Goal: Feedback & Contribution: Leave review/rating

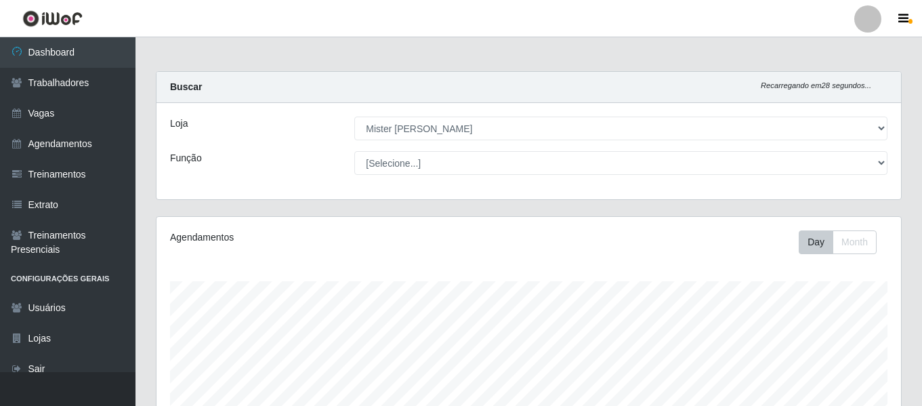
select select "535"
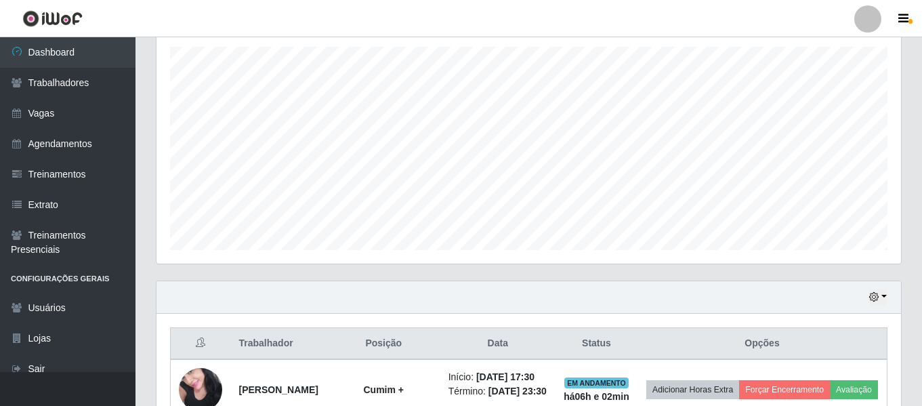
scroll to position [422, 0]
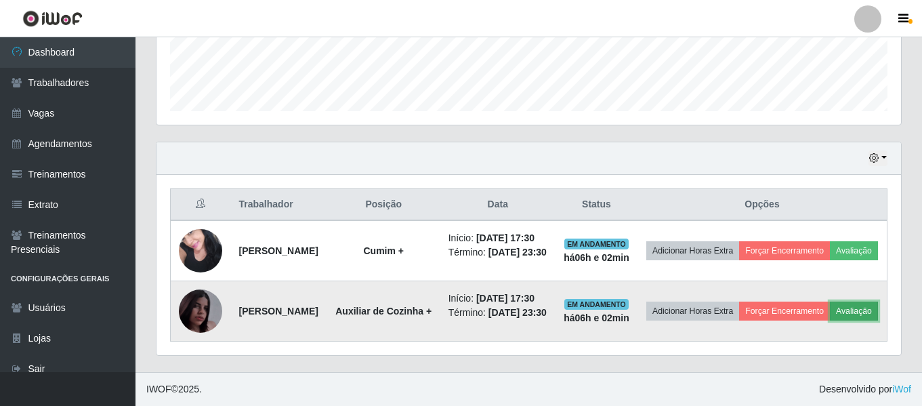
click at [830, 304] on button "Avaliação" at bounding box center [854, 311] width 48 height 19
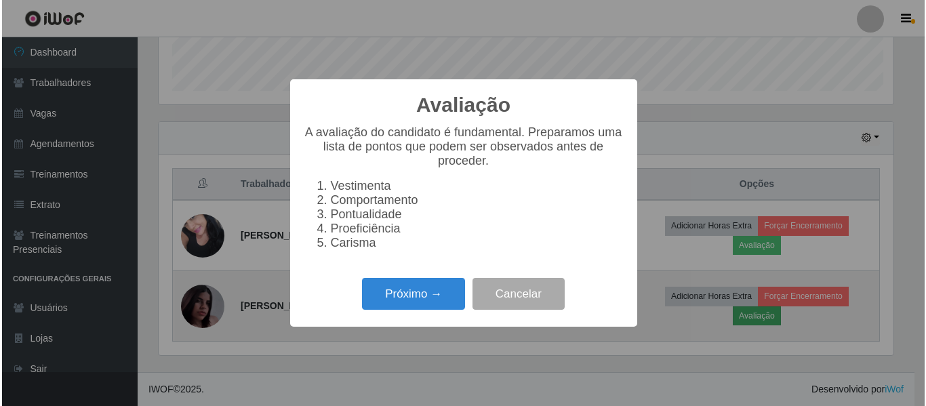
scroll to position [281, 738]
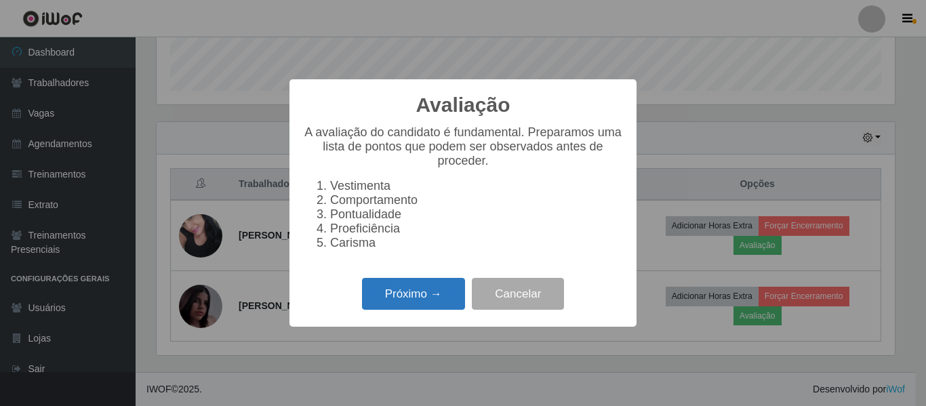
click at [388, 304] on button "Próximo →" at bounding box center [413, 294] width 103 height 32
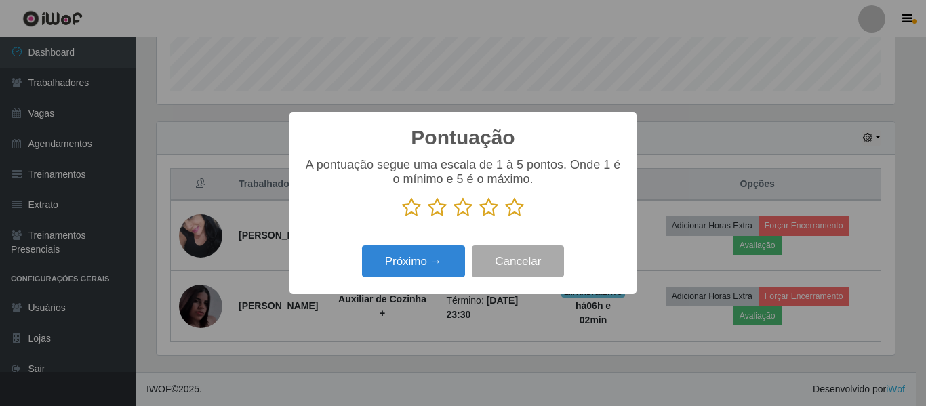
click at [514, 211] on icon at bounding box center [514, 207] width 19 height 20
click at [505, 218] on input "radio" at bounding box center [505, 218] width 0 height 0
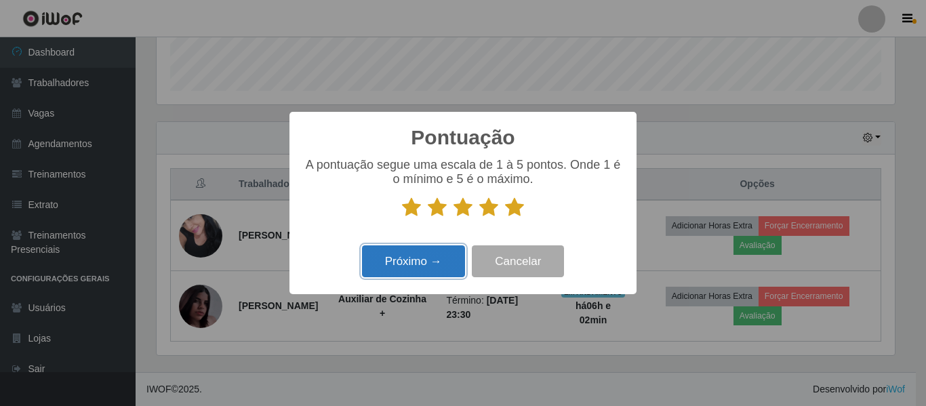
click at [416, 262] on button "Próximo →" at bounding box center [413, 261] width 103 height 32
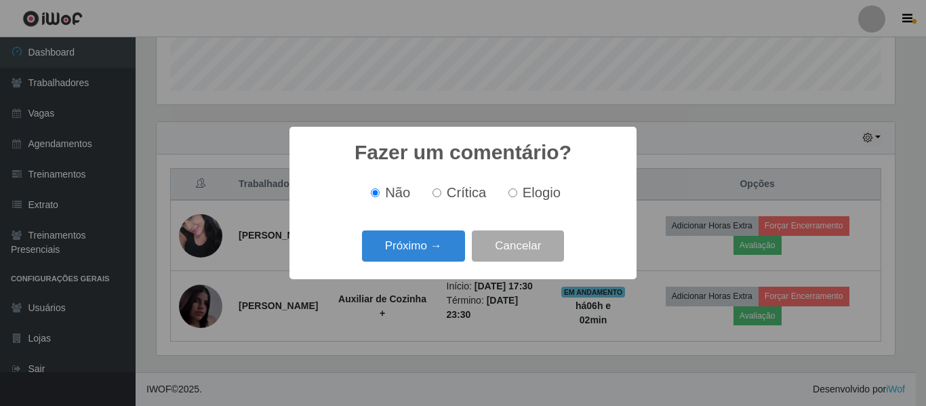
click at [516, 188] on label "Elogio" at bounding box center [532, 193] width 58 height 16
click at [516, 188] on input "Elogio" at bounding box center [512, 192] width 9 height 9
radio input "true"
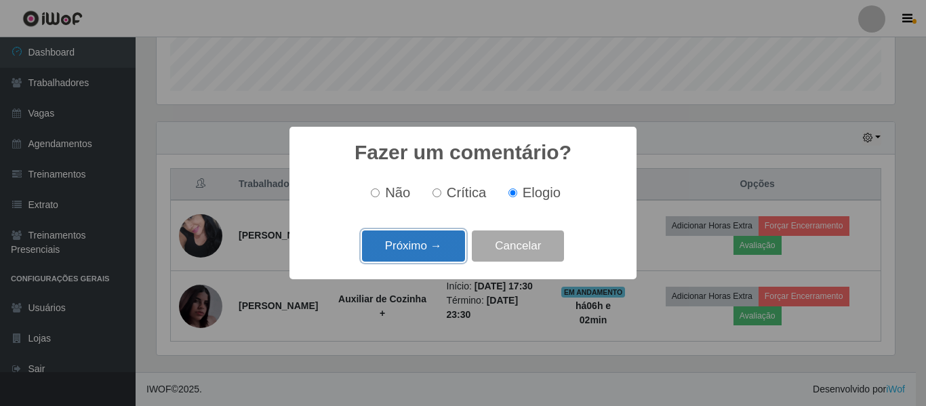
click at [442, 247] on button "Próximo →" at bounding box center [413, 246] width 103 height 32
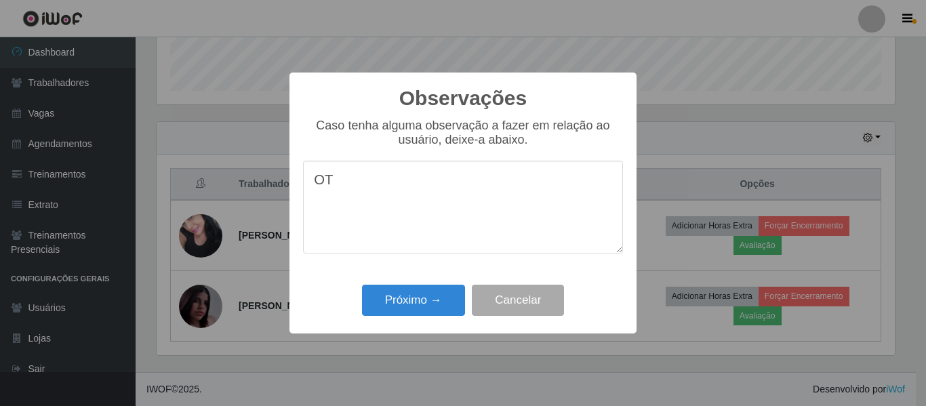
type textarea "O"
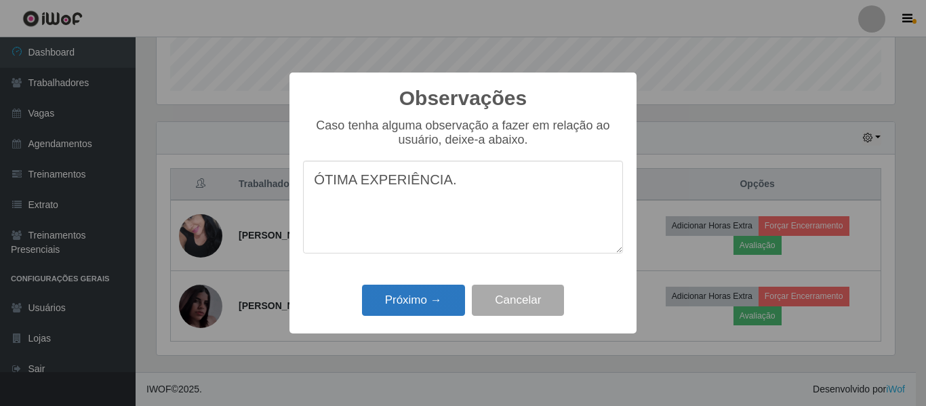
type textarea "ÓTIMA EXPERIÊNCIA."
click at [430, 305] on button "Próximo →" at bounding box center [413, 301] width 103 height 32
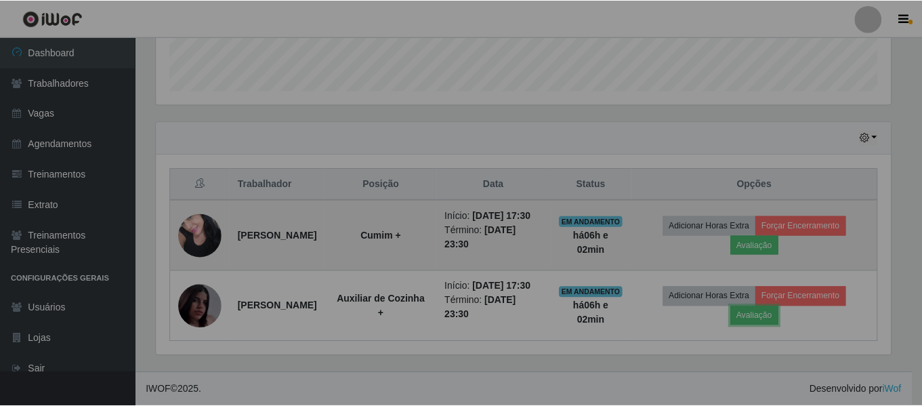
scroll to position [281, 745]
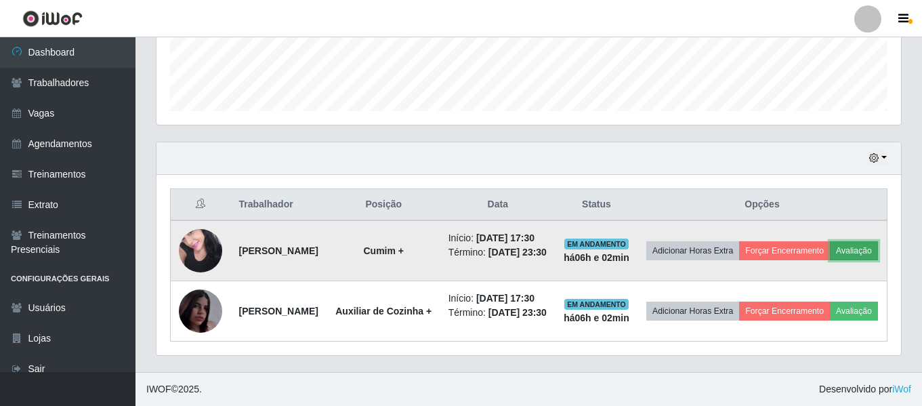
click at [830, 241] on button "Avaliação" at bounding box center [854, 250] width 48 height 19
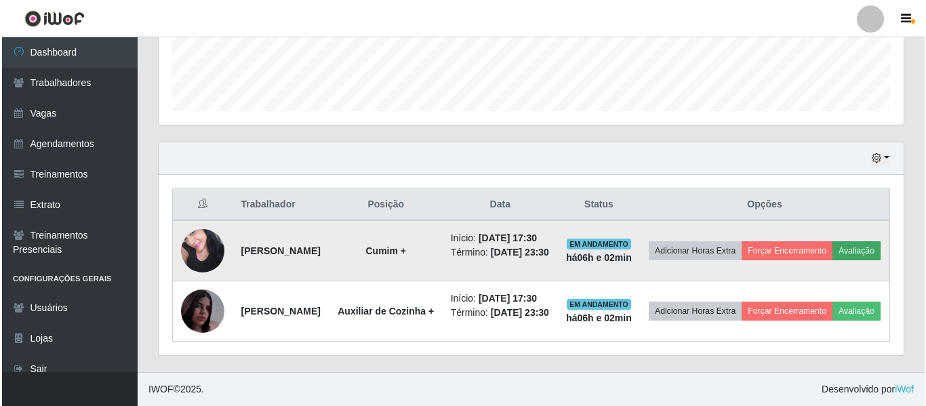
scroll to position [281, 738]
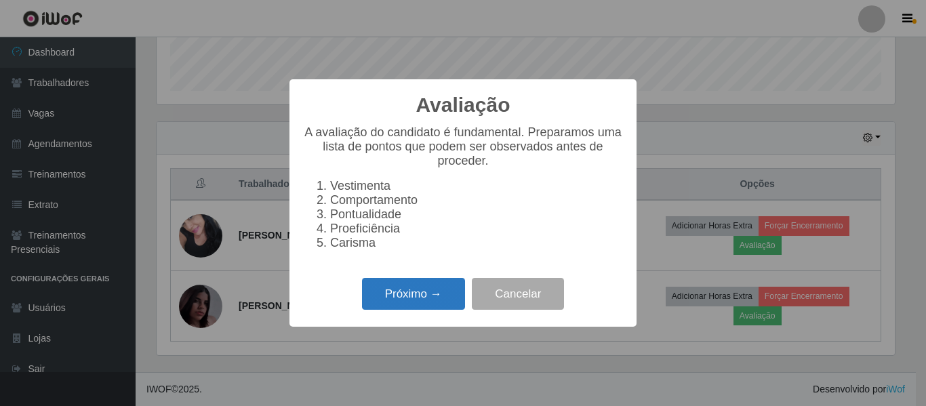
click at [382, 298] on button "Próximo →" at bounding box center [413, 294] width 103 height 32
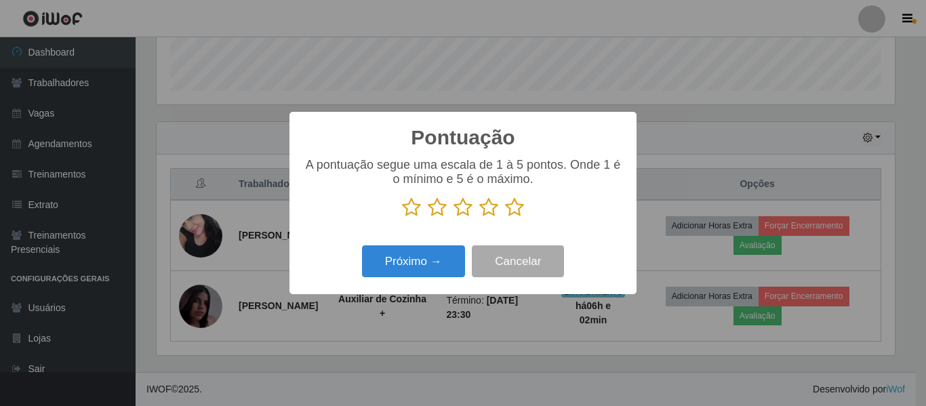
scroll to position [677350, 676893]
click at [508, 205] on icon at bounding box center [514, 207] width 19 height 20
click at [505, 218] on input "radio" at bounding box center [505, 218] width 0 height 0
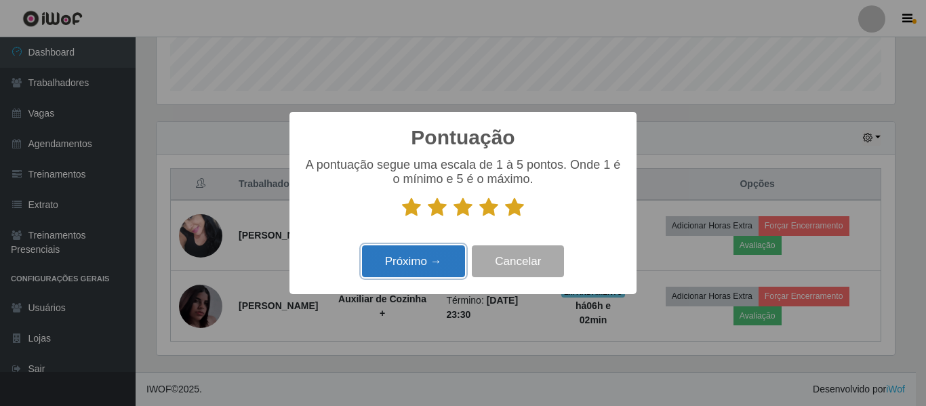
click at [424, 262] on button "Próximo →" at bounding box center [413, 261] width 103 height 32
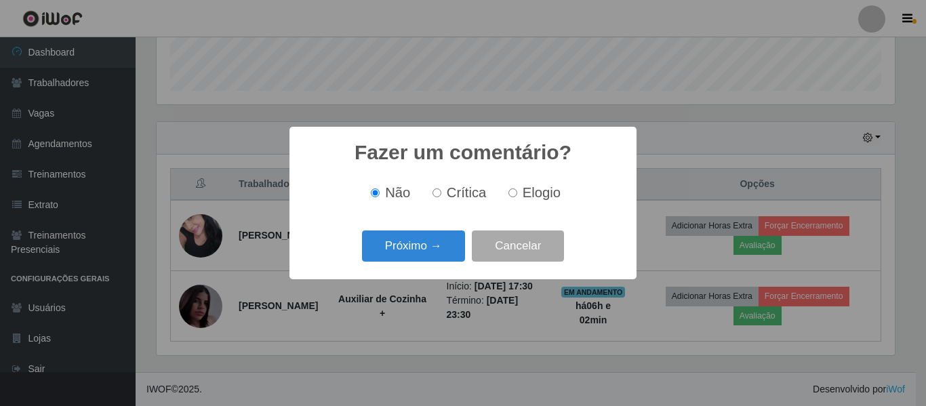
click at [516, 196] on label "Elogio" at bounding box center [532, 193] width 58 height 16
click at [516, 196] on input "Elogio" at bounding box center [512, 192] width 9 height 9
radio input "true"
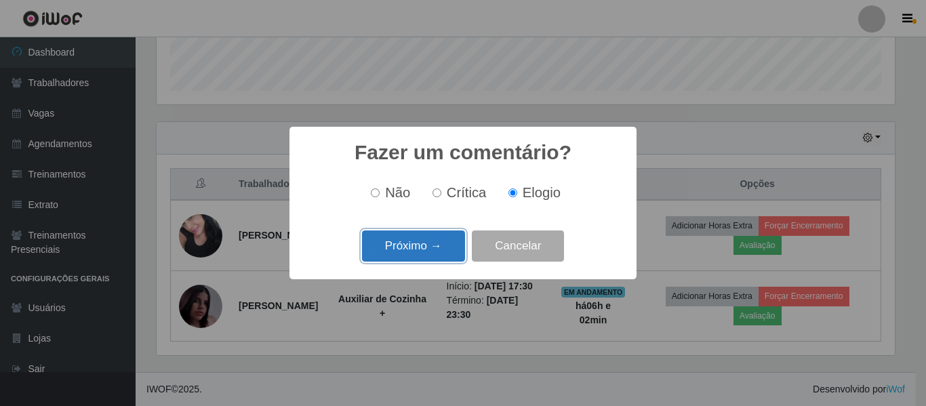
click at [417, 255] on button "Próximo →" at bounding box center [413, 246] width 103 height 32
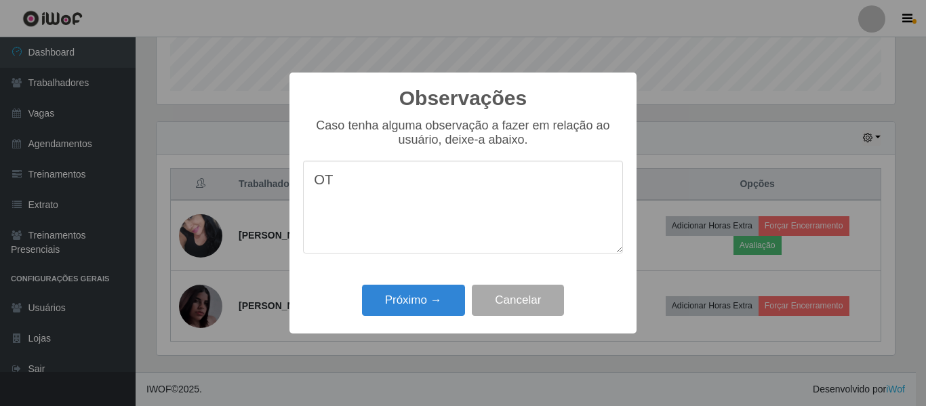
type textarea "O"
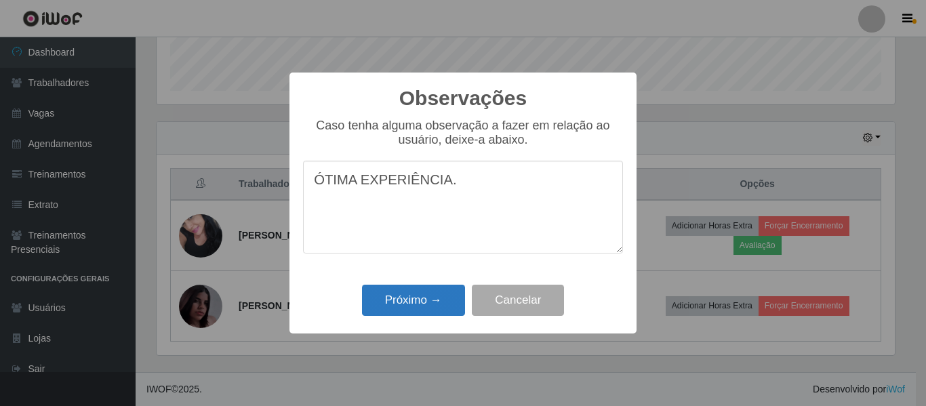
type textarea "ÓTIMA EXPERIÊNCIA."
click at [435, 302] on button "Próximo →" at bounding box center [413, 301] width 103 height 32
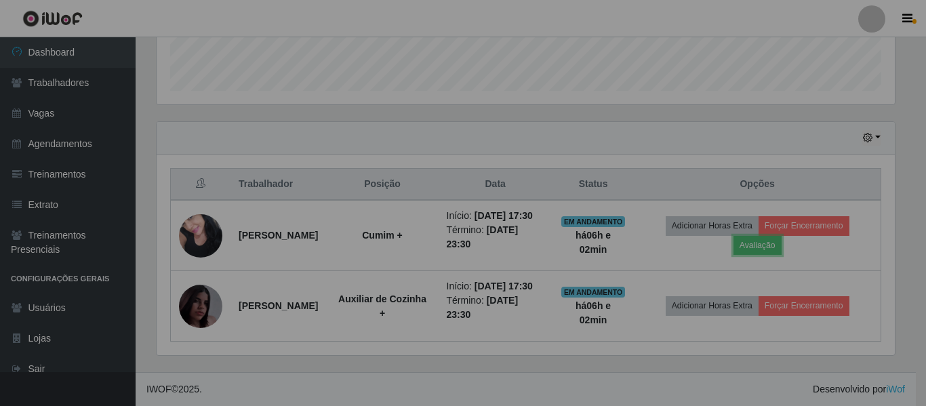
scroll to position [281, 745]
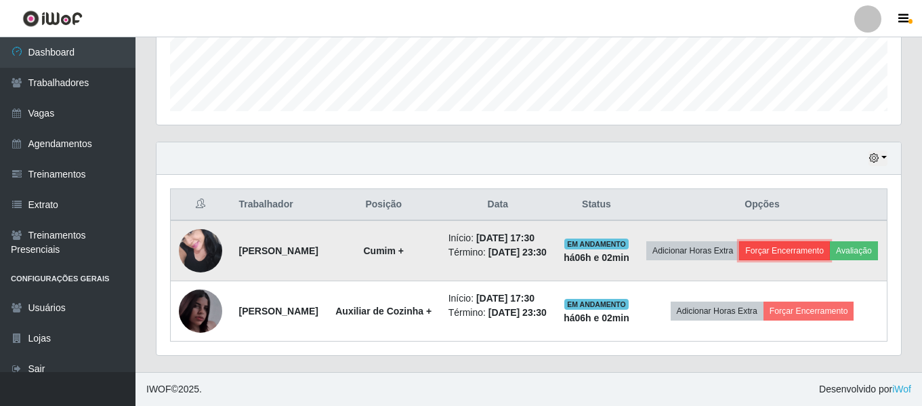
click at [813, 241] on button "Forçar Encerramento" at bounding box center [784, 250] width 91 height 19
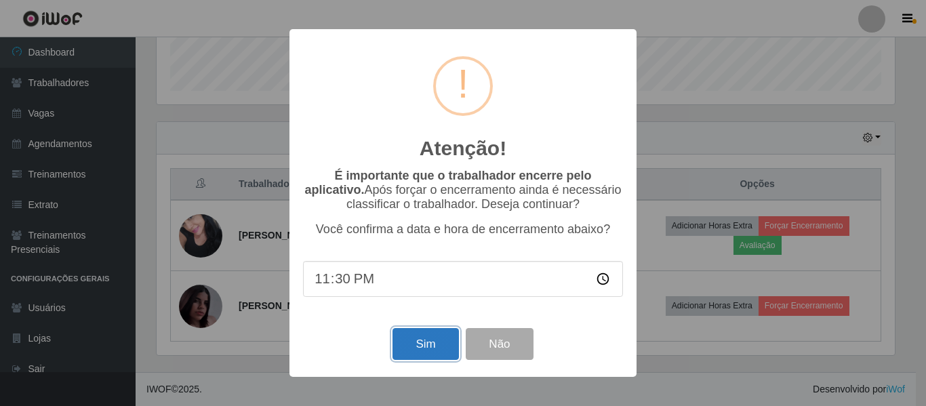
click at [432, 355] on button "Sim" at bounding box center [425, 344] width 66 height 32
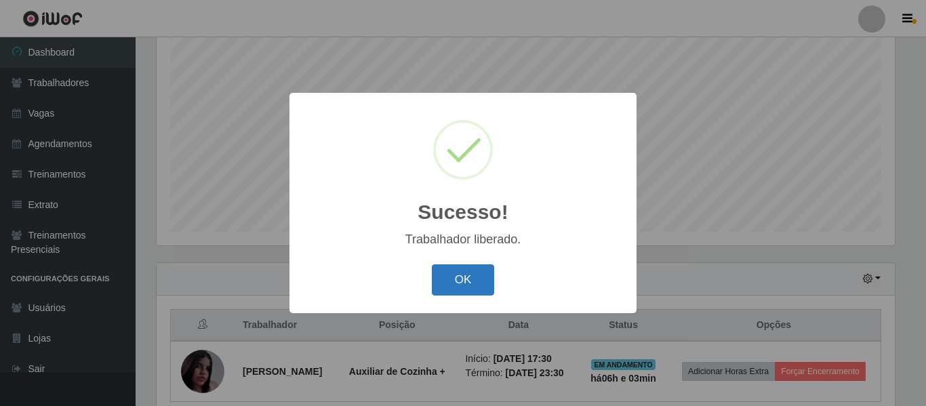
click at [436, 280] on button "OK" at bounding box center [463, 280] width 63 height 32
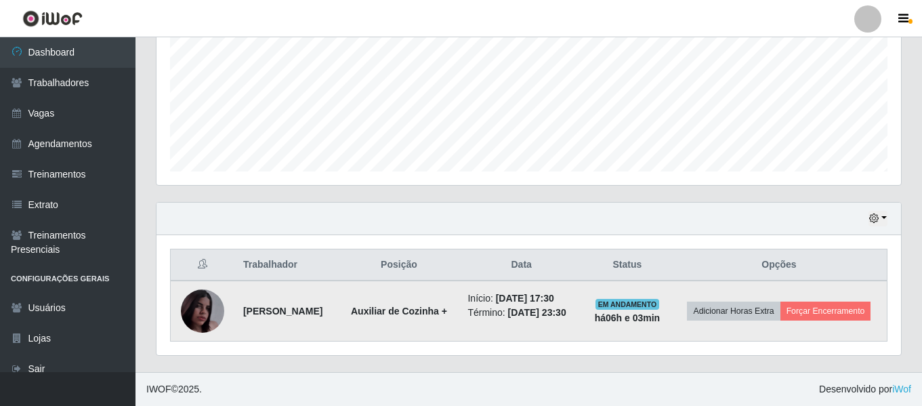
scroll to position [337, 0]
click at [781, 307] on button "Forçar Encerramento" at bounding box center [826, 311] width 91 height 19
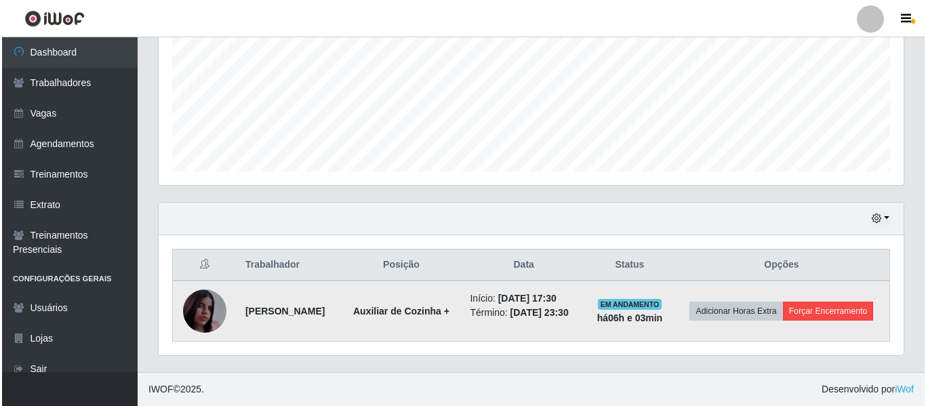
scroll to position [281, 738]
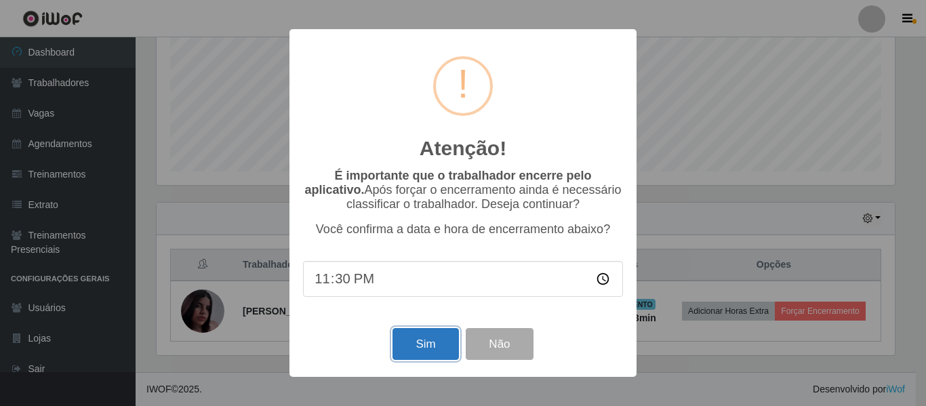
click at [420, 358] on button "Sim" at bounding box center [425, 344] width 66 height 32
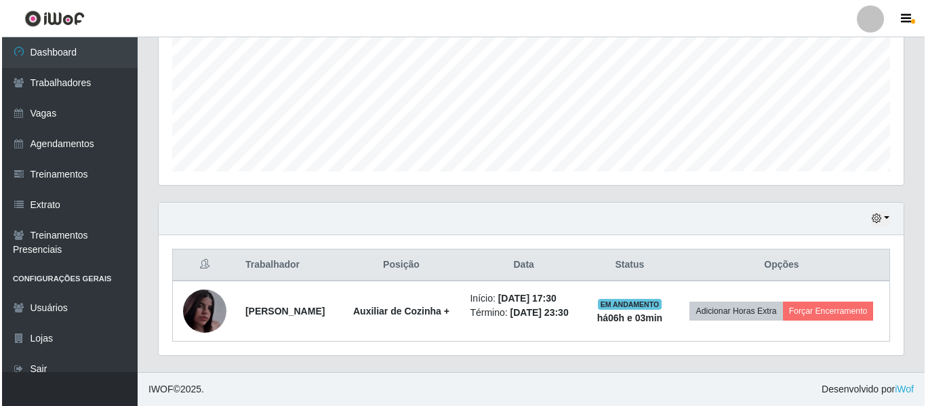
scroll to position [253, 0]
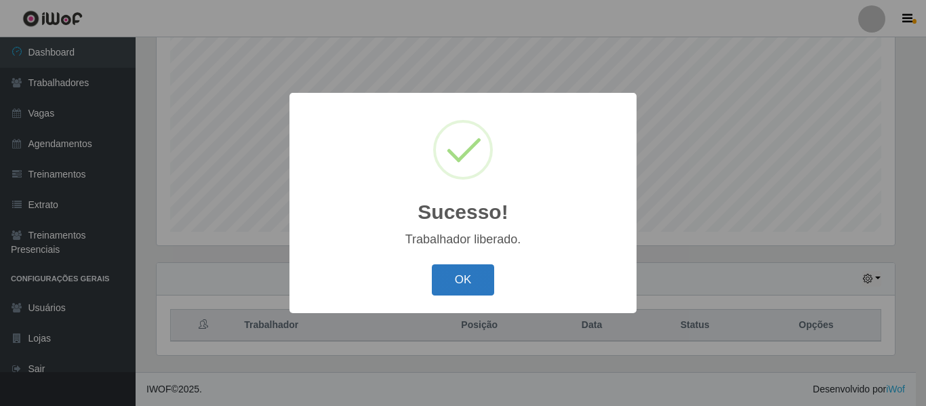
click at [445, 290] on button "OK" at bounding box center [463, 280] width 63 height 32
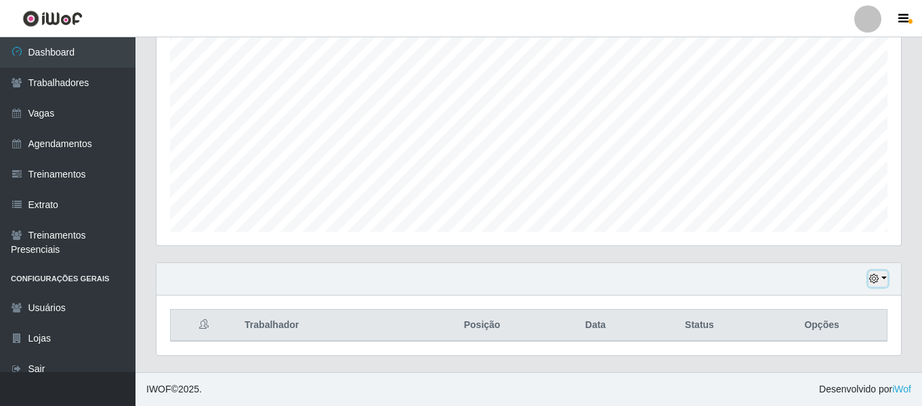
click at [875, 271] on button "button" at bounding box center [878, 279] width 19 height 16
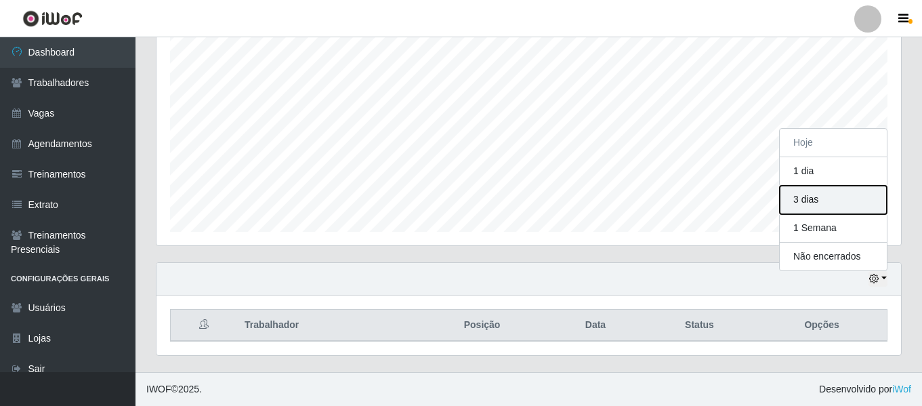
click at [828, 203] on button "3 dias" at bounding box center [833, 200] width 107 height 28
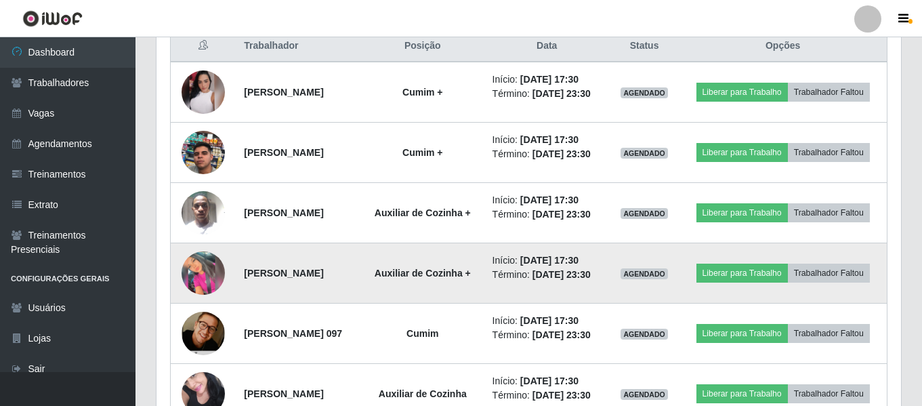
click at [199, 279] on img at bounding box center [203, 272] width 43 height 43
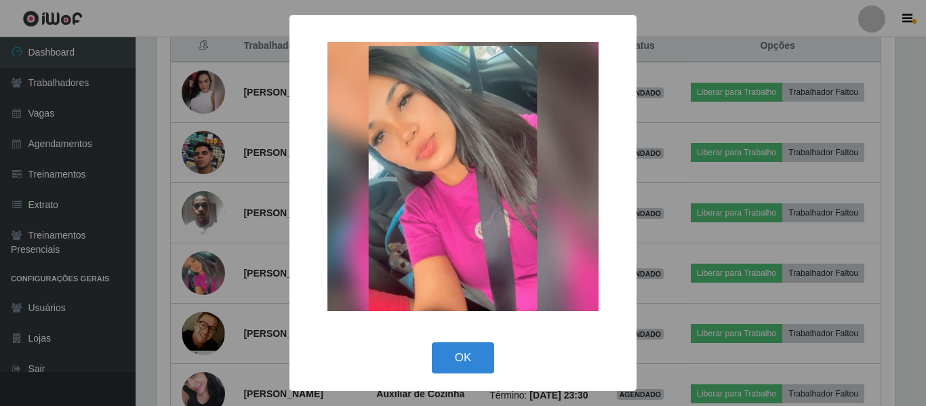
click at [249, 209] on div "× OK Cancel" at bounding box center [463, 203] width 926 height 406
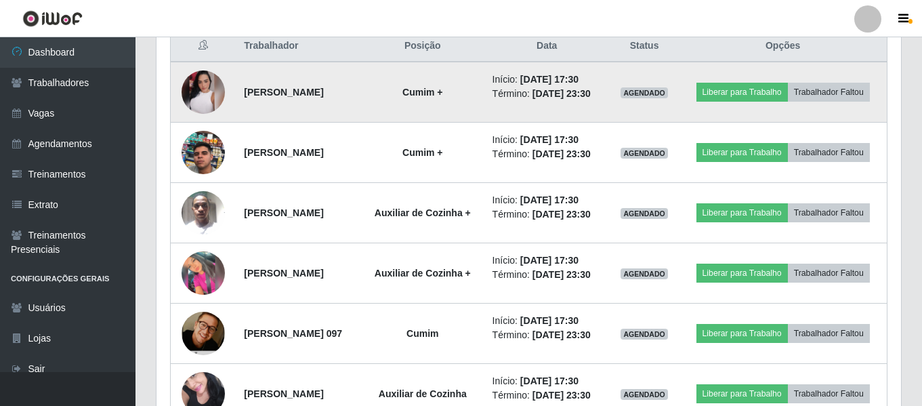
click at [201, 102] on img at bounding box center [203, 91] width 43 height 43
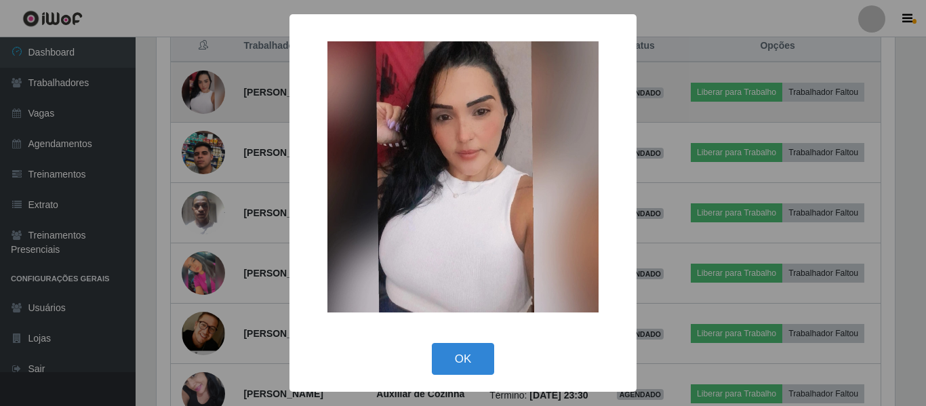
click at [201, 102] on div "× OK Cancel" at bounding box center [463, 203] width 926 height 406
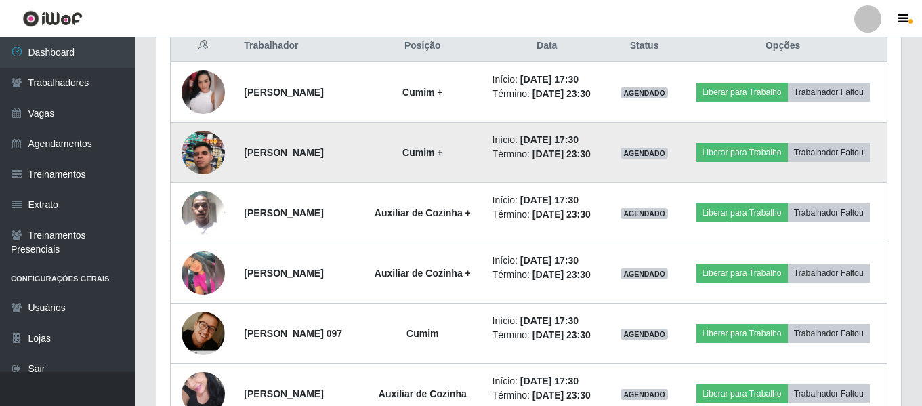
click at [194, 140] on img at bounding box center [203, 152] width 43 height 77
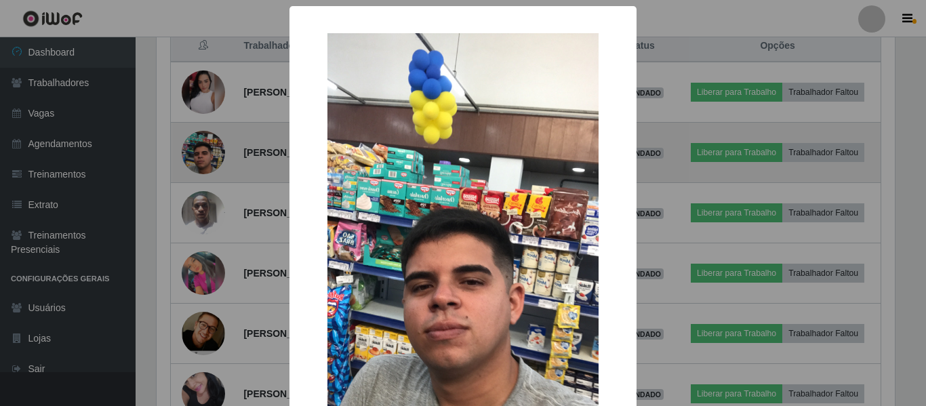
click at [194, 140] on div "× OK Cancel" at bounding box center [463, 203] width 926 height 406
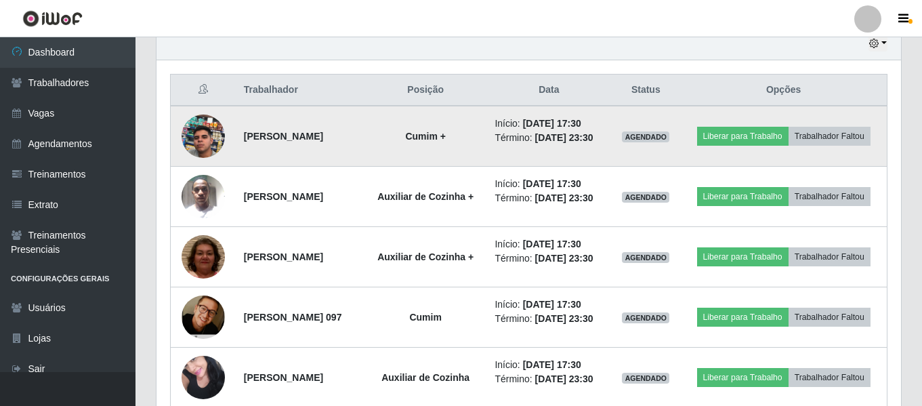
scroll to position [464, 0]
